Goal: Transaction & Acquisition: Purchase product/service

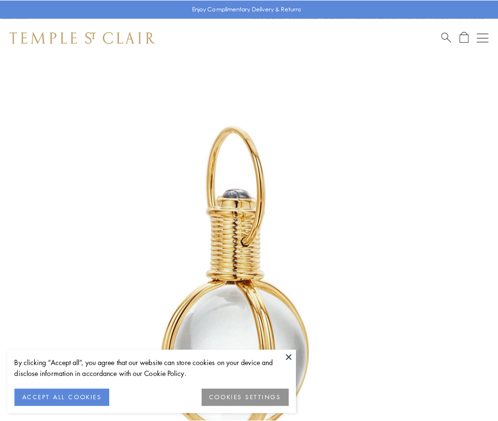
scroll to position [248, 0]
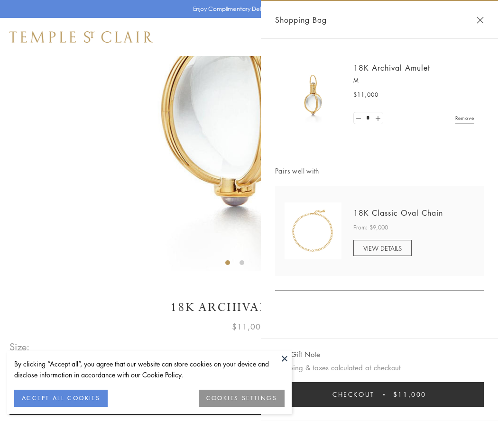
click at [380, 395] on button "Checkout $11,000" at bounding box center [379, 395] width 209 height 25
